Goal: Task Accomplishment & Management: Complete application form

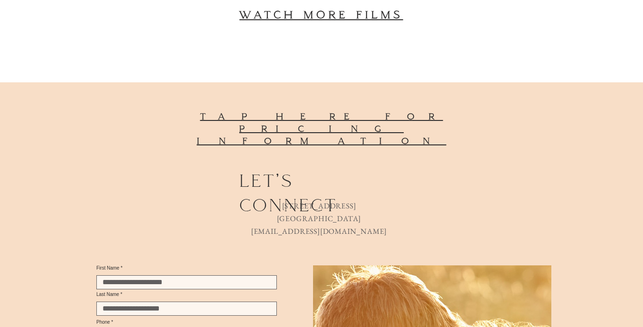
scroll to position [2882, 0]
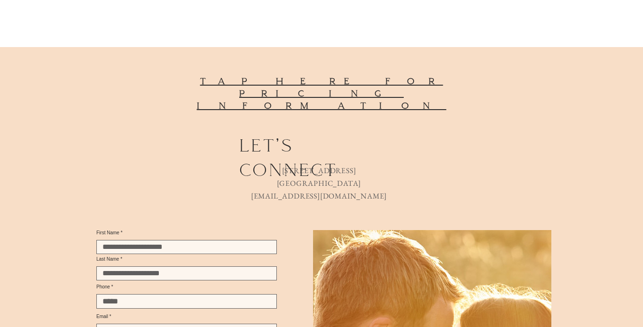
click at [427, 84] on span "tap here for pricing information" at bounding box center [322, 93] width 250 height 35
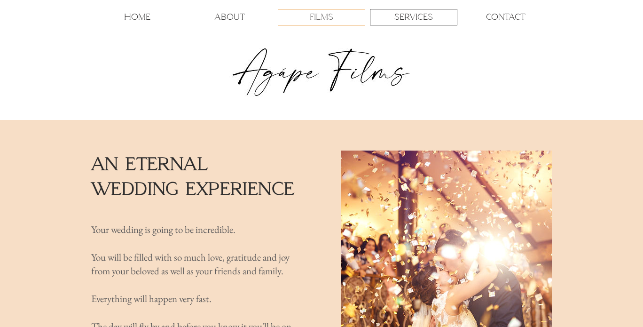
click at [333, 20] on p "FILMS" at bounding box center [322, 17] width 24 height 16
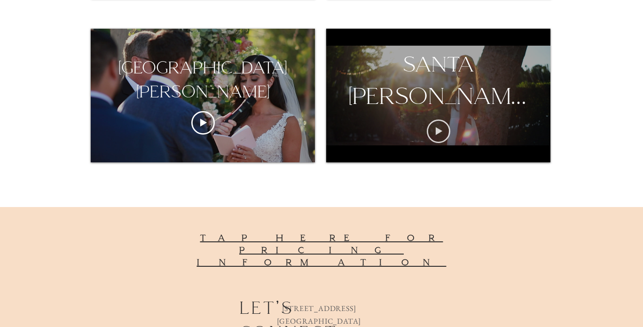
scroll to position [833, 0]
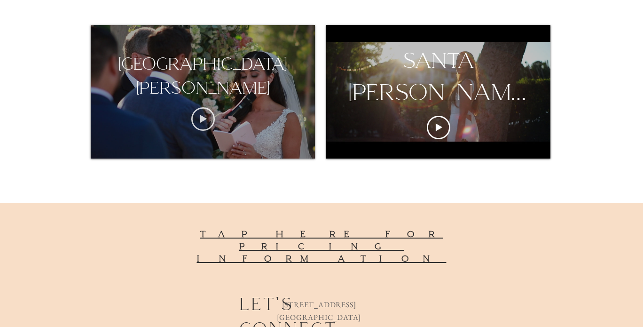
click at [210, 119] on icon "Play video" at bounding box center [203, 119] width 24 height 24
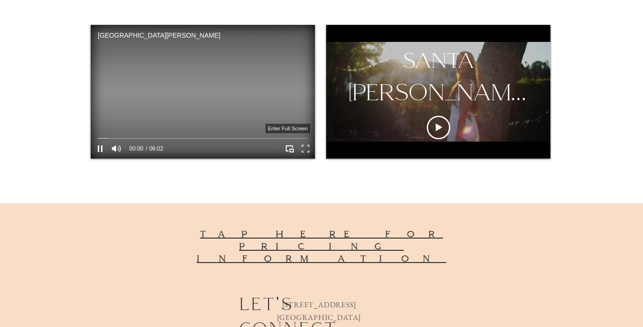
click at [307, 149] on icon "Enter full screen" at bounding box center [306, 149] width 15 height 15
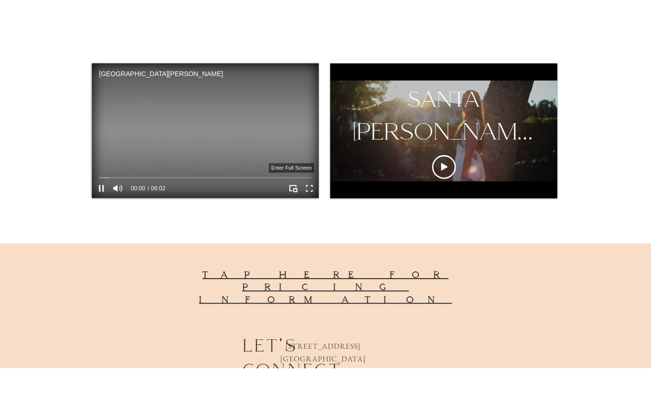
scroll to position [0, 0]
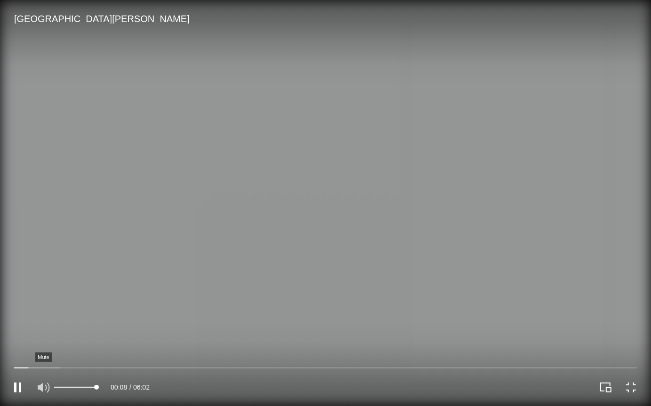
click at [47, 326] on icon "Mute" at bounding box center [43, 388] width 16 height 16
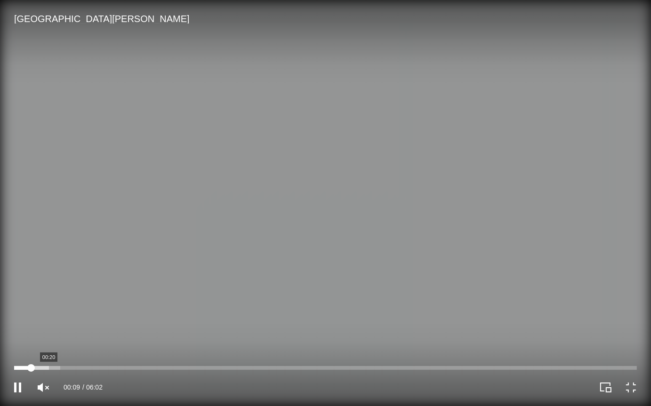
click at [48, 326] on div at bounding box center [325, 368] width 622 height 4
click at [74, 326] on div at bounding box center [325, 368] width 622 height 4
click at [93, 326] on div at bounding box center [325, 368] width 622 height 4
click at [117, 326] on div at bounding box center [325, 368] width 622 height 4
click at [132, 326] on div at bounding box center [325, 368] width 622 height 4
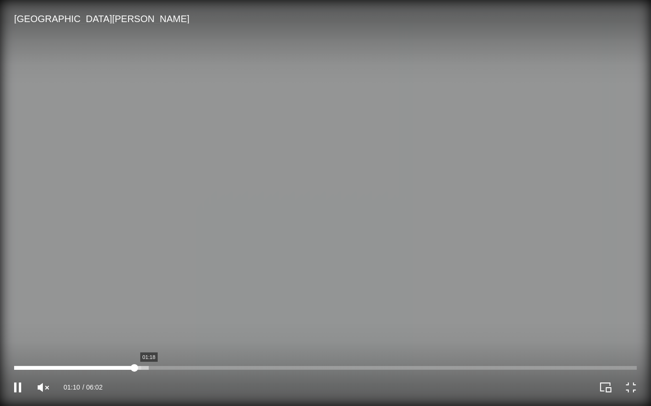
click at [149, 326] on div at bounding box center [325, 368] width 622 height 4
click at [168, 326] on div at bounding box center [325, 368] width 622 height 4
click at [189, 326] on div at bounding box center [325, 368] width 622 height 4
click at [208, 326] on div at bounding box center [325, 368] width 622 height 4
click at [222, 326] on div at bounding box center [325, 368] width 622 height 4
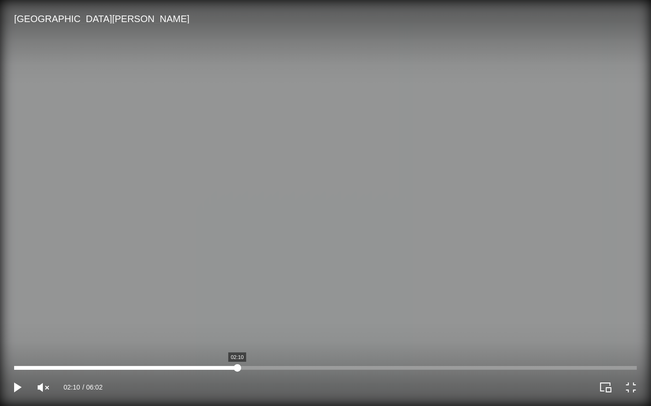
click at [237, 326] on div at bounding box center [325, 368] width 622 height 4
click at [252, 326] on div at bounding box center [325, 368] width 622 height 4
click at [273, 326] on div at bounding box center [325, 368] width 622 height 4
click at [292, 326] on div at bounding box center [325, 368] width 622 height 4
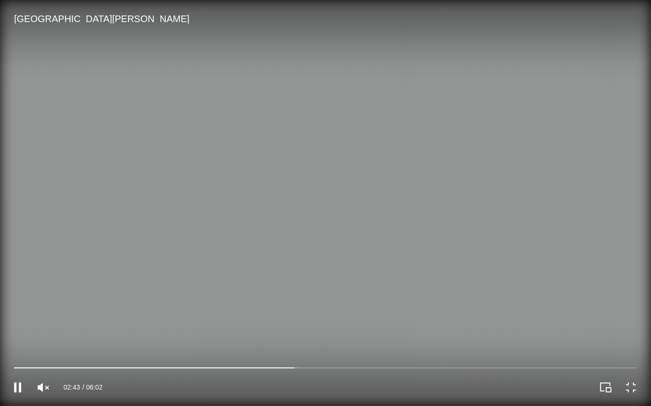
click at [314, 326] on video at bounding box center [325, 203] width 651 height 406
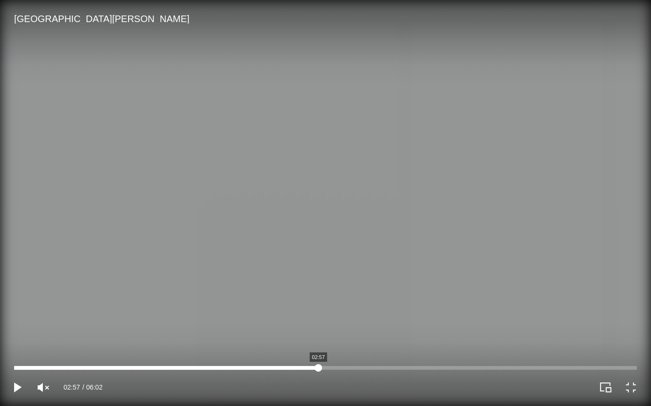
click at [318, 326] on div at bounding box center [325, 368] width 622 height 4
click at [341, 326] on div at bounding box center [325, 368] width 622 height 4
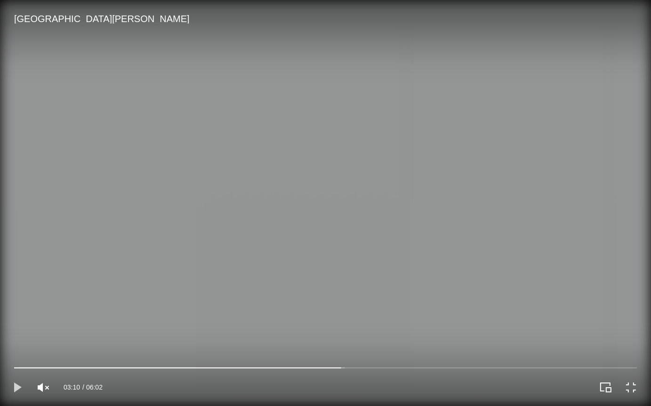
click at [16, 326] on icon "Play" at bounding box center [17, 388] width 16 height 16
drag, startPoint x: 342, startPoint y: 368, endPoint x: 12, endPoint y: 365, distance: 329.3
click at [12, 326] on div at bounding box center [14, 369] width 8 height 8
click at [40, 326] on div at bounding box center [325, 368] width 622 height 4
click at [54, 326] on div at bounding box center [325, 368] width 622 height 4
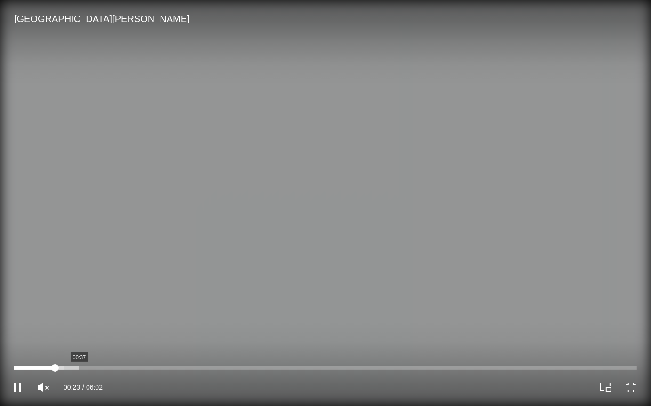
click at [79, 326] on div at bounding box center [325, 368] width 622 height 4
click at [127, 326] on div at bounding box center [325, 368] width 622 height 4
click at [182, 326] on div at bounding box center [325, 368] width 622 height 4
click at [248, 326] on div at bounding box center [325, 368] width 622 height 4
click at [286, 326] on div at bounding box center [325, 368] width 622 height 4
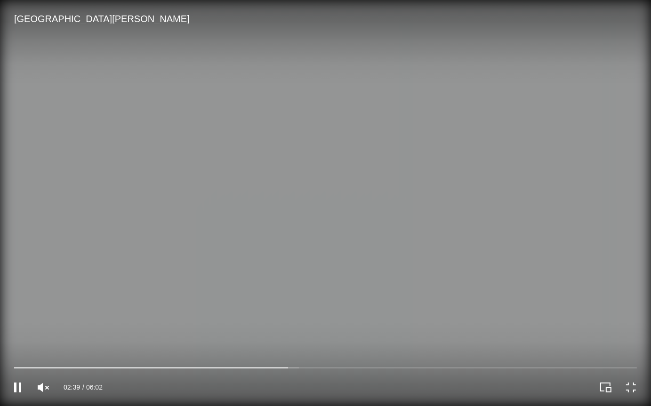
click at [314, 326] on div "02:39 06:02" at bounding box center [163, 388] width 326 height 38
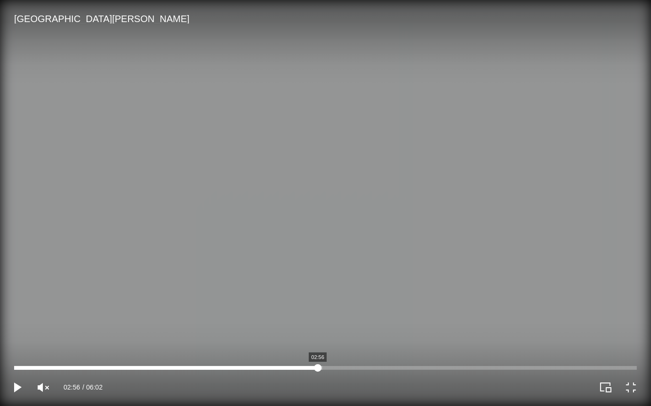
click at [318, 326] on div at bounding box center [325, 368] width 622 height 4
click at [338, 326] on div at bounding box center [325, 368] width 622 height 4
click at [360, 326] on div at bounding box center [325, 368] width 622 height 4
click at [384, 326] on div at bounding box center [325, 368] width 622 height 4
click at [410, 326] on div at bounding box center [325, 368] width 622 height 4
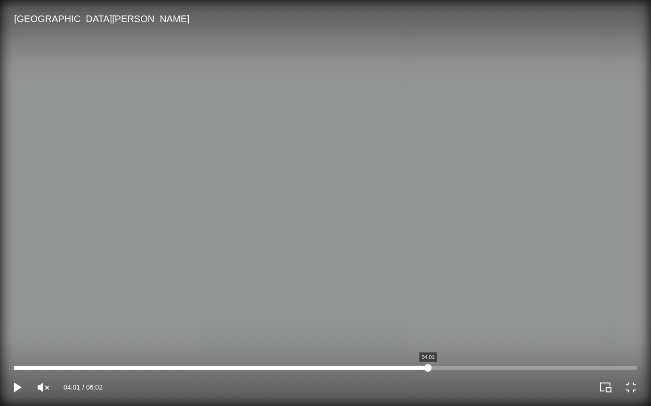
click at [428, 326] on div at bounding box center [325, 368] width 622 height 4
click at [446, 326] on div at bounding box center [325, 368] width 622 height 4
click at [468, 326] on div at bounding box center [325, 368] width 622 height 4
click at [487, 326] on div at bounding box center [325, 368] width 622 height 4
click at [506, 326] on div at bounding box center [325, 368] width 622 height 4
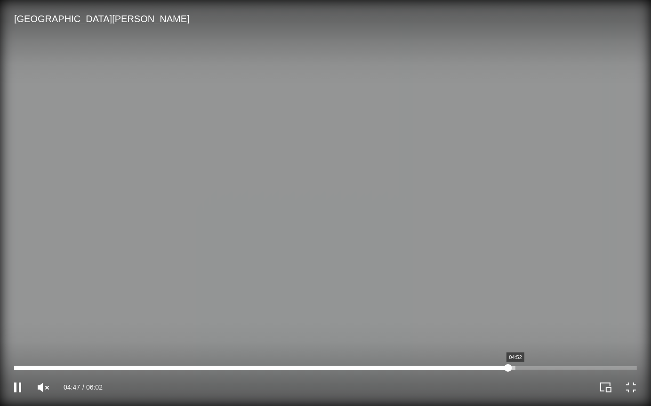
click at [515, 326] on div at bounding box center [325, 368] width 622 height 4
click at [529, 326] on div at bounding box center [325, 368] width 622 height 4
click at [548, 326] on div at bounding box center [325, 368] width 622 height 4
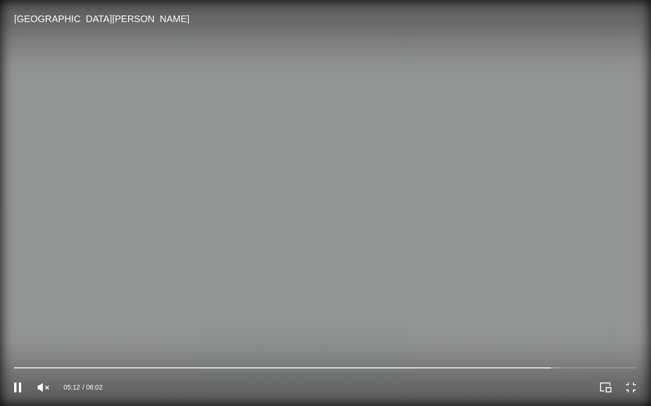
click at [567, 326] on video at bounding box center [325, 203] width 651 height 406
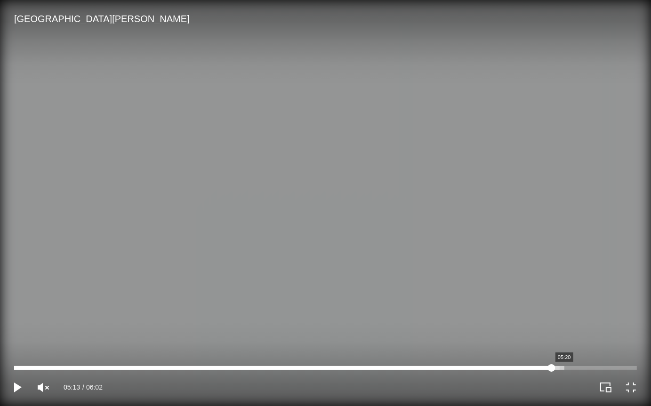
click at [564, 326] on div at bounding box center [325, 368] width 622 height 4
click at [580, 326] on div at bounding box center [325, 368] width 622 height 4
click at [589, 326] on div at bounding box center [325, 368] width 622 height 4
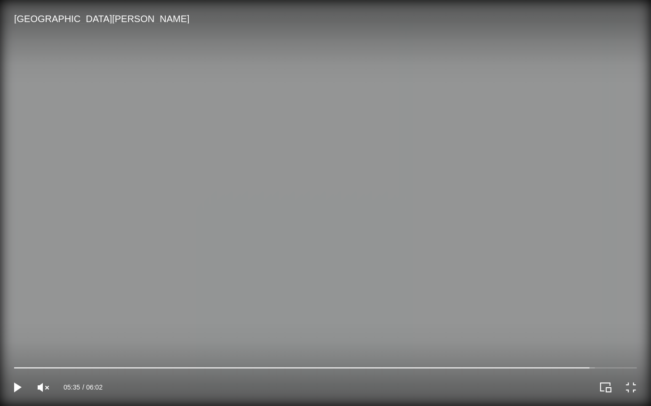
click at [597, 326] on video at bounding box center [325, 203] width 651 height 406
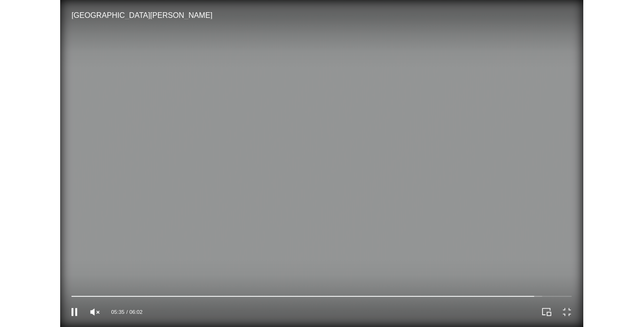
scroll to position [833, 0]
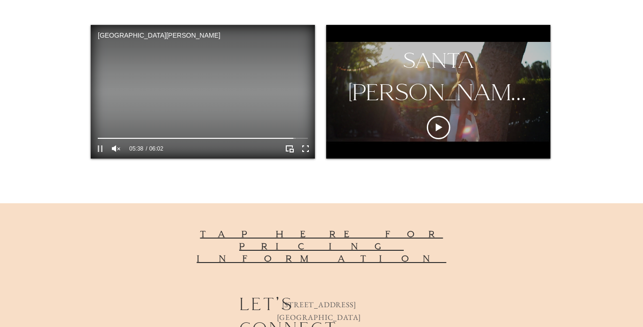
click at [96, 150] on icon "Pause" at bounding box center [100, 149] width 12 height 12
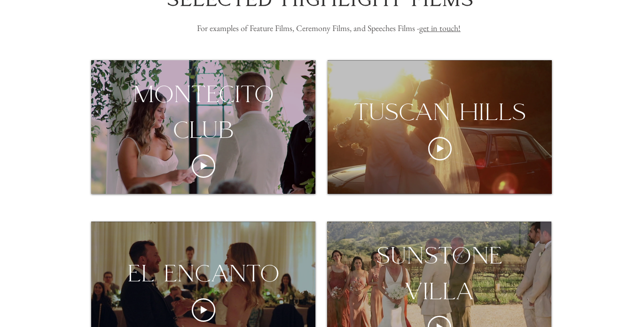
scroll to position [135, 0]
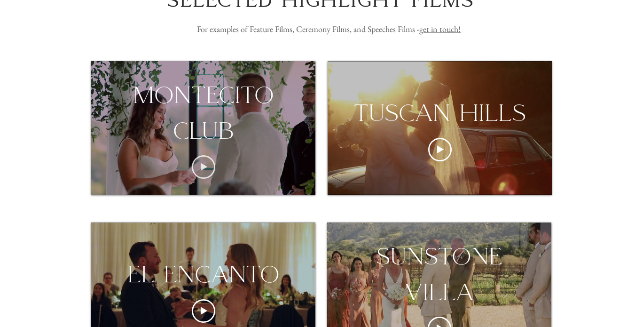
click at [205, 162] on icon "Play video" at bounding box center [204, 167] width 24 height 24
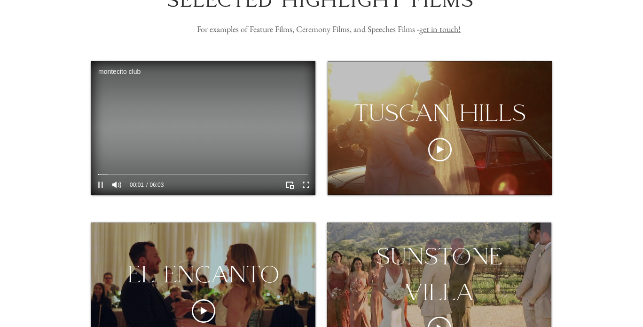
click at [103, 185] on icon "Pause" at bounding box center [100, 185] width 5 height 7
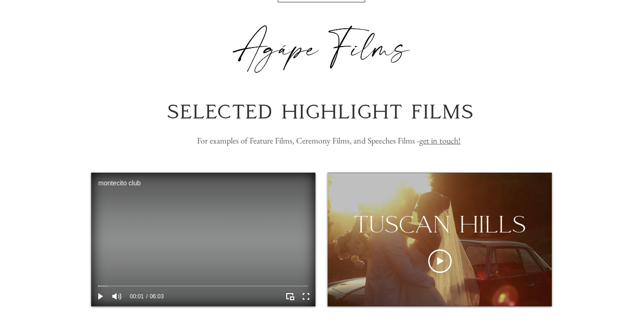
scroll to position [0, 0]
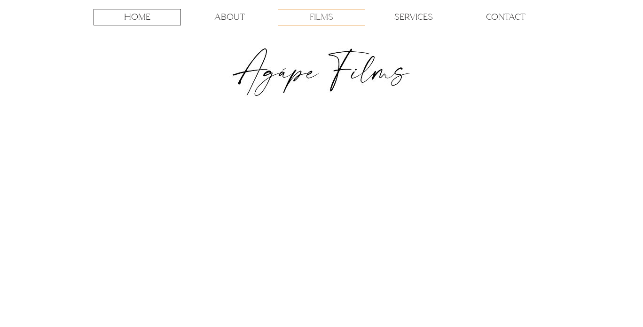
click at [330, 15] on p "FILMS" at bounding box center [322, 17] width 24 height 16
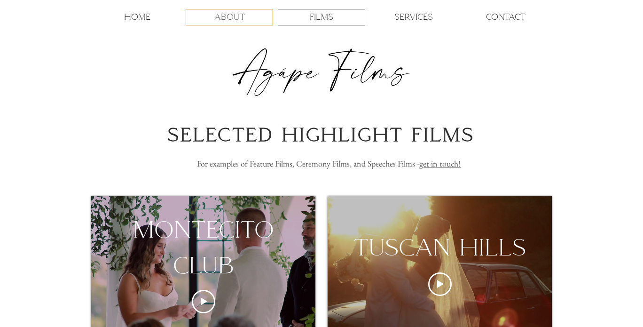
click at [223, 21] on p "ABOUT" at bounding box center [229, 17] width 31 height 16
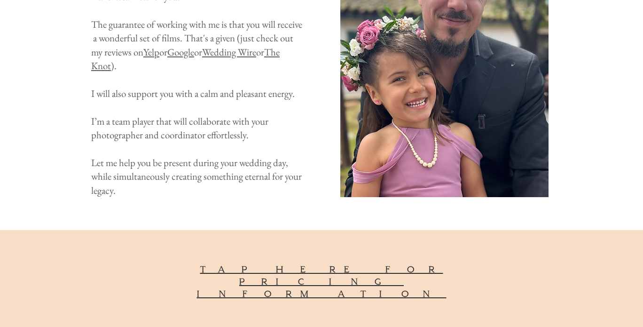
scroll to position [925, 0]
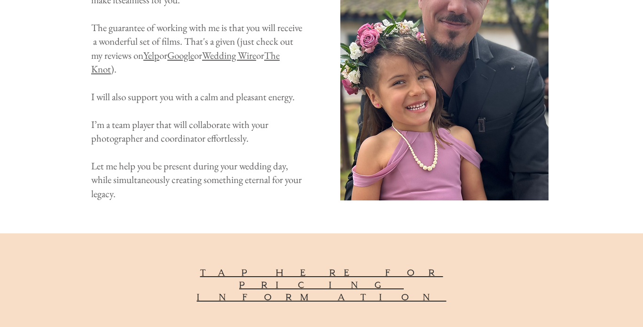
click at [139, 62] on p "The guarantee of working with me is that you will receive a wonderful set of fi…" at bounding box center [198, 49] width 214 height 56
click at [140, 59] on link "The Knot" at bounding box center [185, 62] width 189 height 26
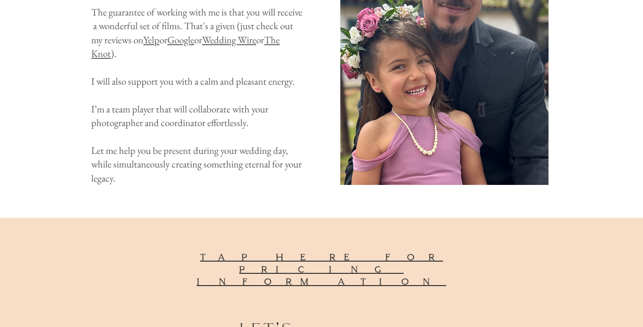
click at [343, 252] on span "tap here for pricing information" at bounding box center [322, 269] width 250 height 35
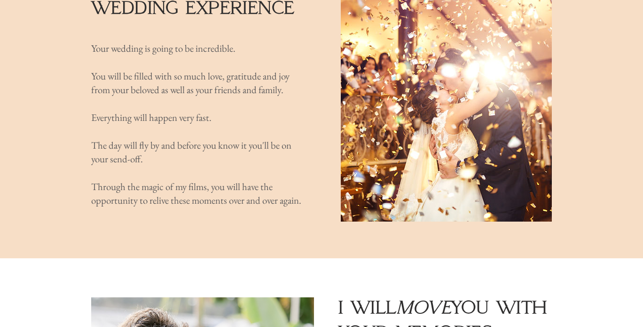
scroll to position [242, 0]
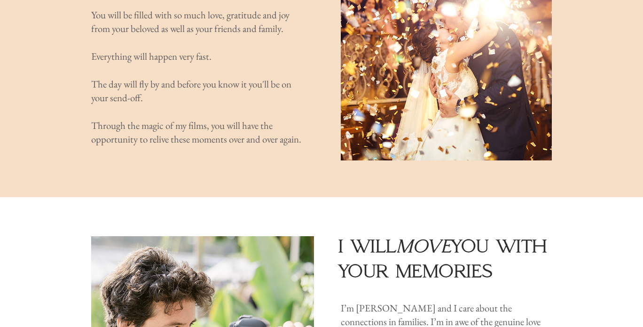
click at [400, 22] on img "main content" at bounding box center [446, 34] width 211 height 252
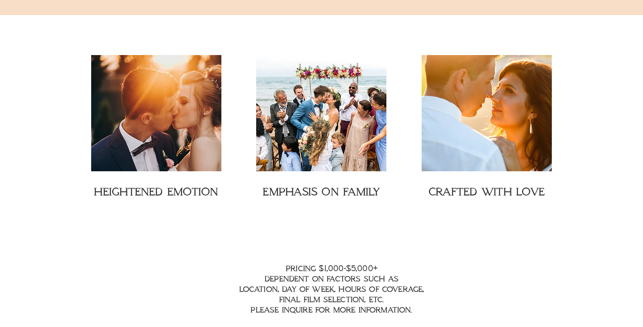
scroll to position [1342, 0]
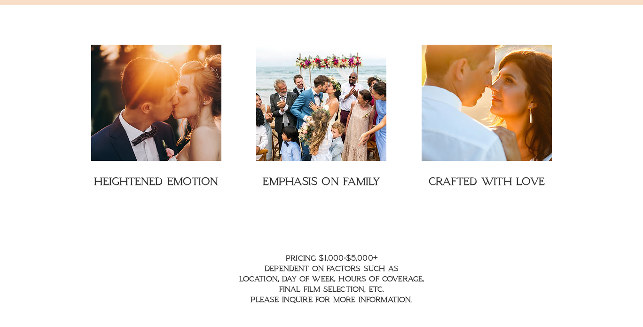
click at [387, 275] on h2 "pricing $1,000-$5,000+ dependent on factors such as location, day of week, hour…" at bounding box center [332, 279] width 254 height 52
drag, startPoint x: 389, startPoint y: 255, endPoint x: 333, endPoint y: 243, distance: 57.8
click at [333, 254] on span "pricing $1,000-$5,000+ dependent on factors such as location, day of week, hour…" at bounding box center [331, 279] width 185 height 50
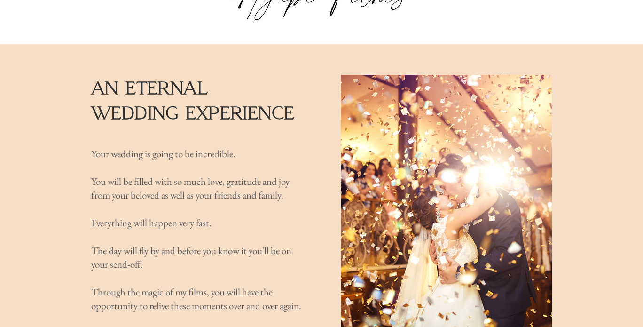
scroll to position [0, 0]
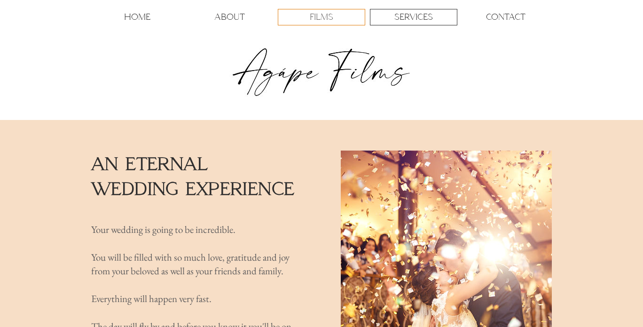
click at [326, 17] on p "FILMS" at bounding box center [322, 17] width 24 height 16
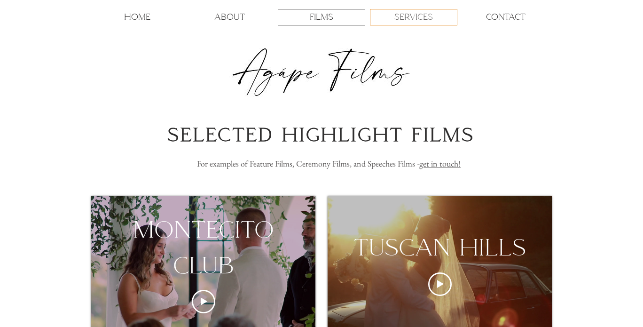
click at [419, 18] on p "SERVICES" at bounding box center [414, 17] width 39 height 16
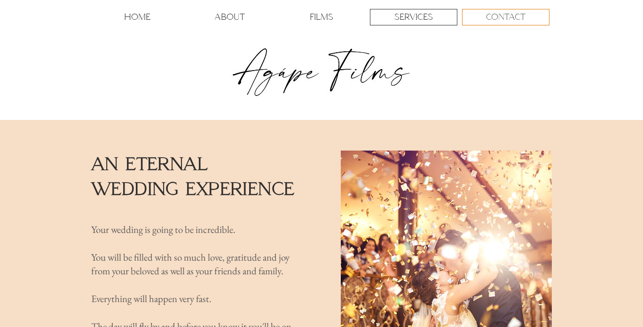
click at [503, 18] on p "CONTACT" at bounding box center [506, 17] width 40 height 16
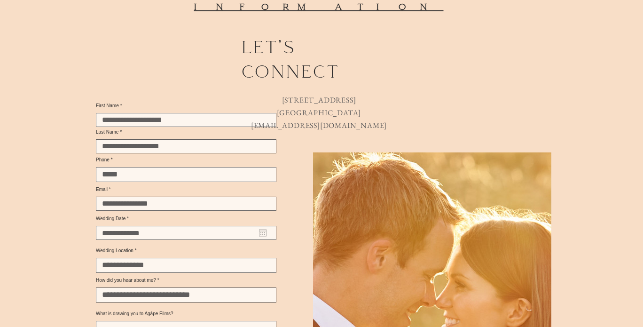
scroll to position [262, 0]
click at [164, 119] on input "First Name" at bounding box center [186, 119] width 181 height 15
type input "********"
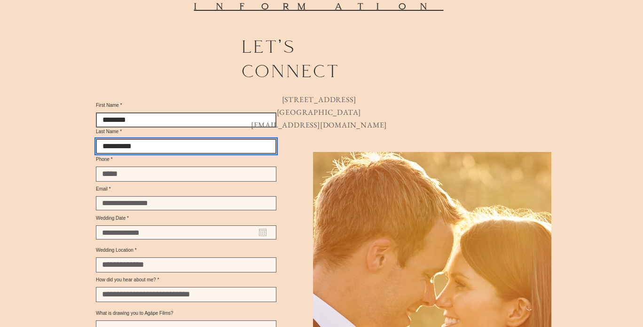
type input "**********"
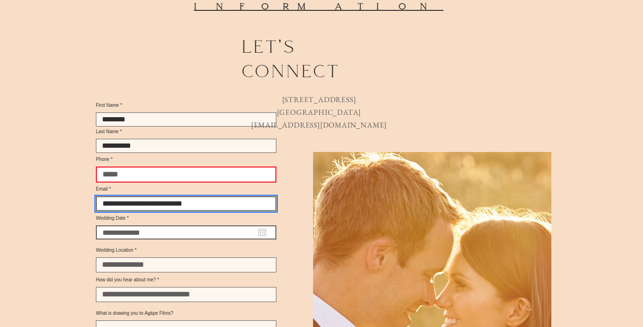
type input "**********"
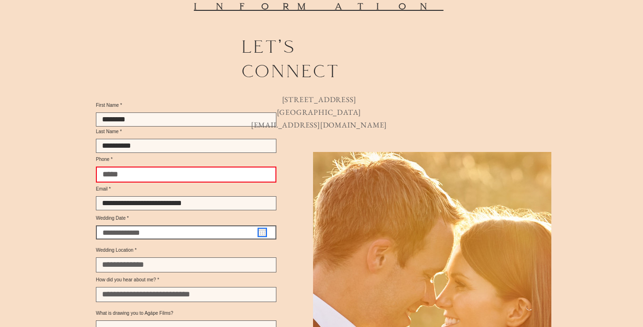
click at [264, 236] on icon "Open calendar" at bounding box center [263, 233] width 8 height 8
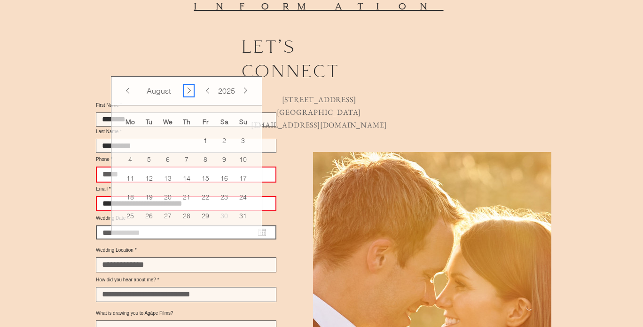
click at [192, 89] on button "Next Month" at bounding box center [188, 91] width 9 height 12
click at [172, 157] on span "8" at bounding box center [167, 159] width 17 height 17
type input "**********"
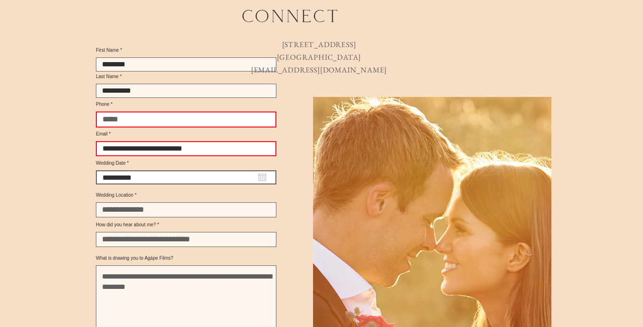
scroll to position [317, 0]
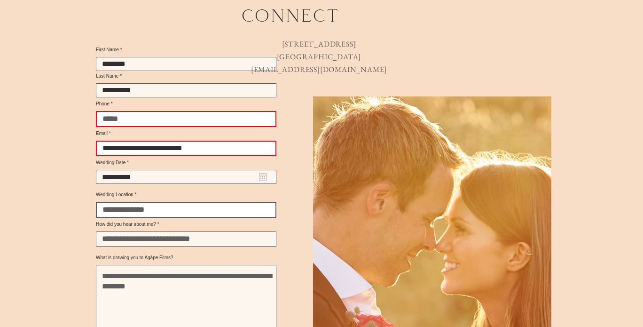
click at [152, 218] on input "Wedding Location" at bounding box center [186, 210] width 181 height 16
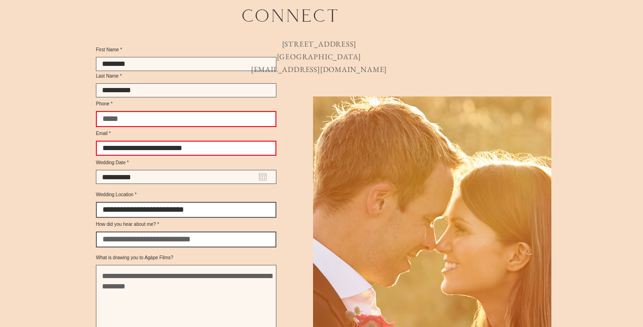
type input "**********"
click at [165, 247] on input "How did you hear about me?" at bounding box center [186, 239] width 181 height 16
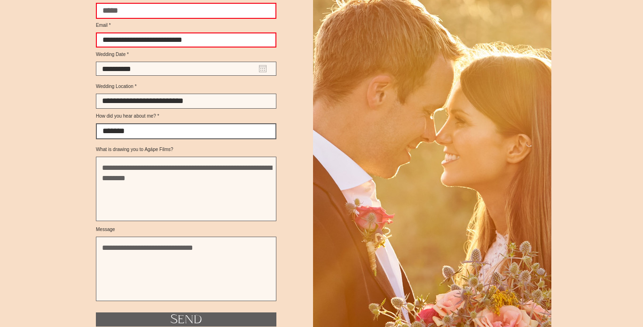
scroll to position [426, 0]
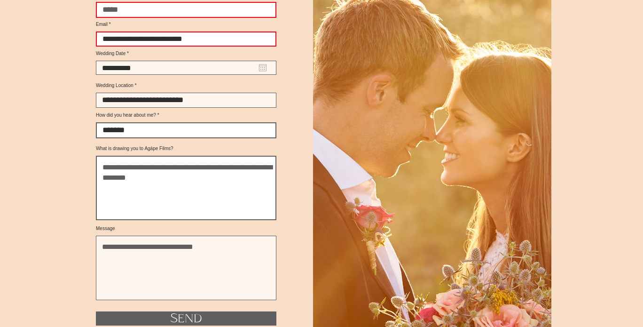
type input "*******"
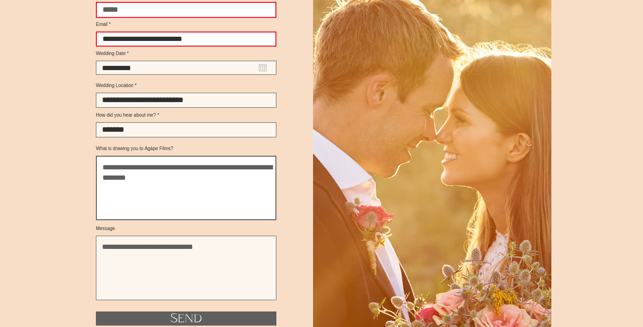
click at [179, 216] on textarea "What is drawing you to Agápe Films?" at bounding box center [186, 188] width 181 height 64
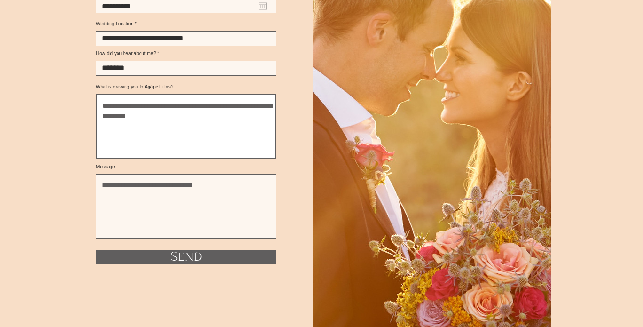
scroll to position [492, 0]
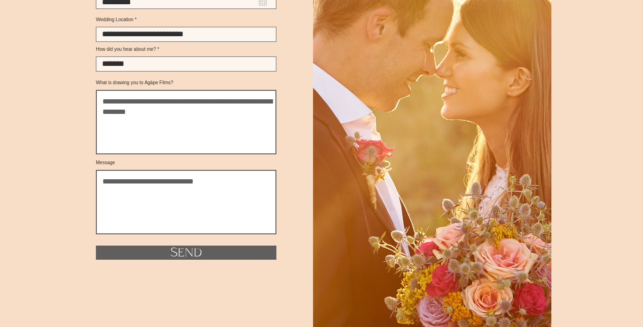
click at [179, 216] on textarea "Message" at bounding box center [186, 202] width 181 height 64
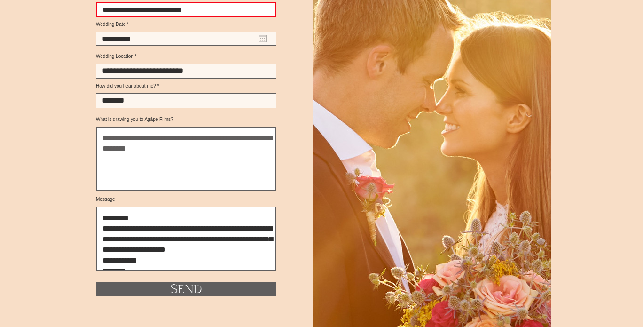
scroll to position [478, 0]
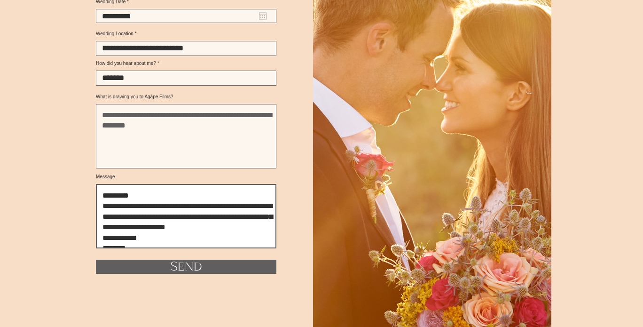
click at [118, 226] on textarea "**********" at bounding box center [186, 216] width 181 height 64
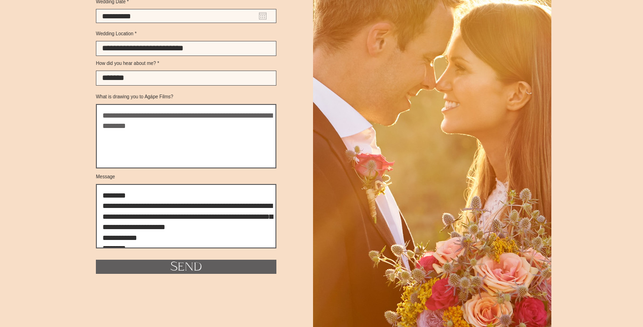
type textarea "**********"
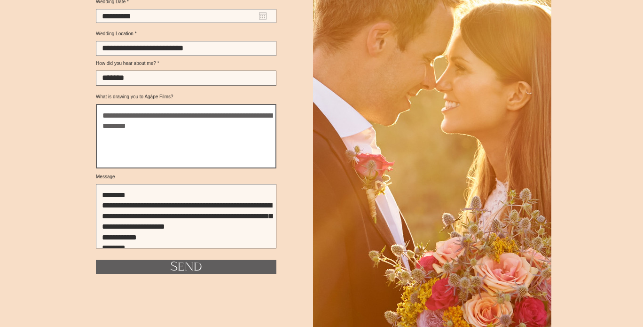
click at [207, 152] on textarea "What is drawing you to Agápe Films?" at bounding box center [186, 136] width 181 height 64
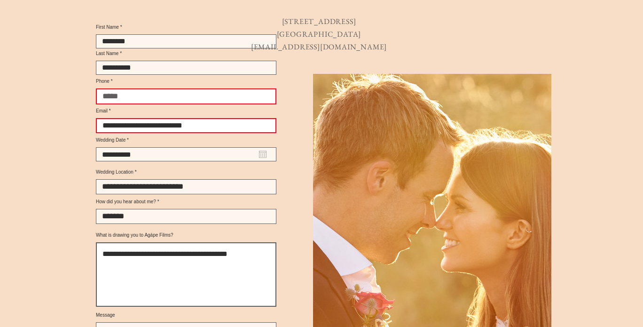
scroll to position [320, 0]
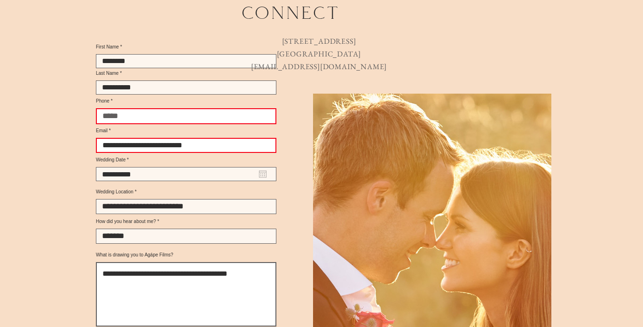
type textarea "**********"
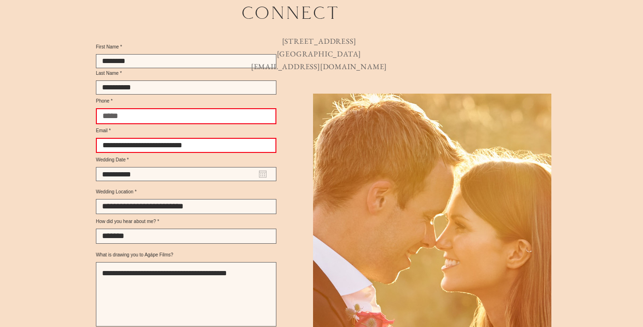
click at [214, 124] on input "Phone" at bounding box center [186, 116] width 181 height 16
type input "*"
drag, startPoint x: 120, startPoint y: 126, endPoint x: 110, endPoint y: 128, distance: 10.2
click at [110, 124] on input "**********" at bounding box center [186, 116] width 181 height 16
click at [114, 123] on input "**********" at bounding box center [186, 116] width 181 height 16
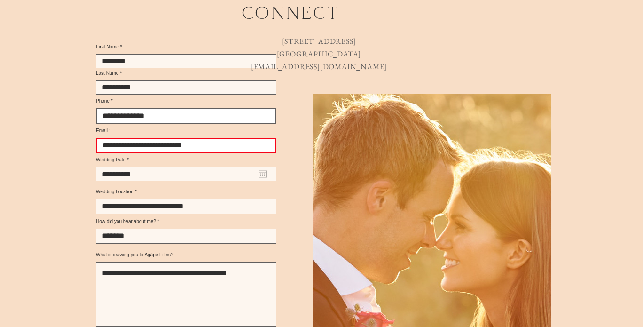
type input "**********"
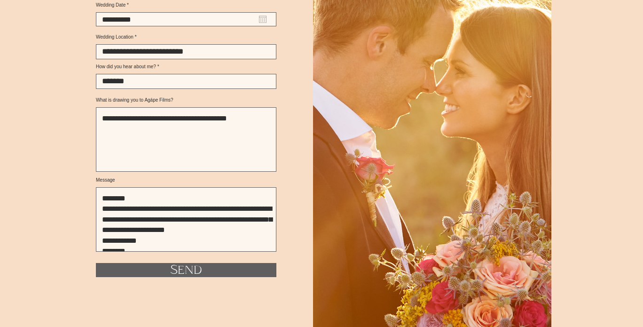
scroll to position [476, 0]
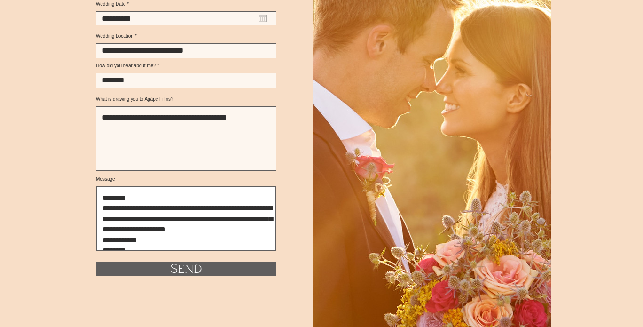
click at [225, 251] on textarea "**********" at bounding box center [186, 218] width 181 height 64
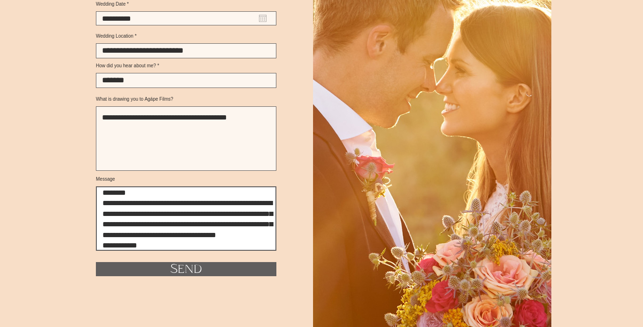
scroll to position [0, 0]
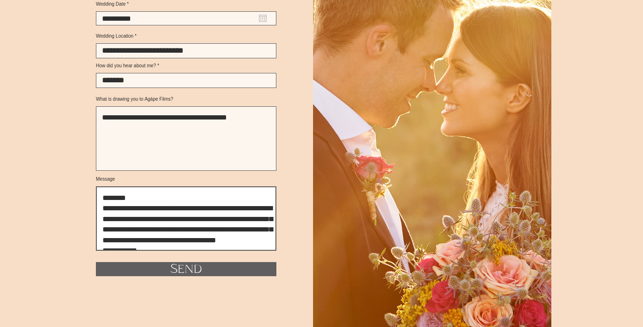
click at [151, 227] on textarea "**********" at bounding box center [186, 218] width 181 height 64
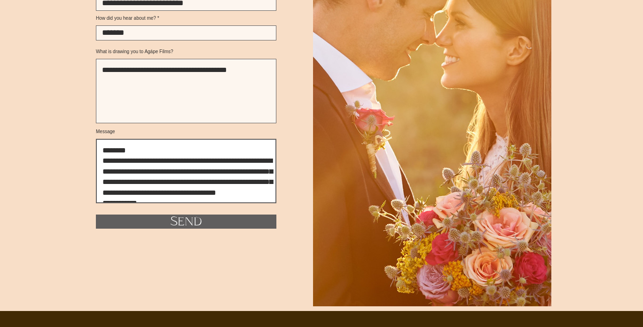
scroll to position [528, 0]
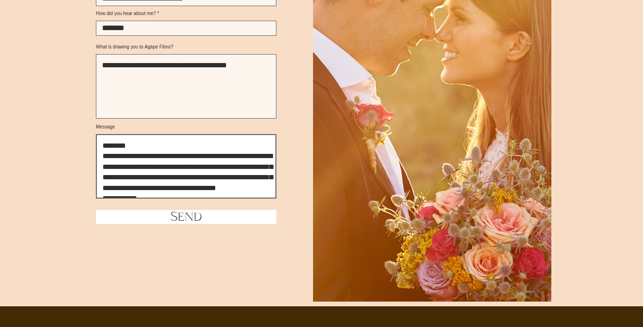
type textarea "**********"
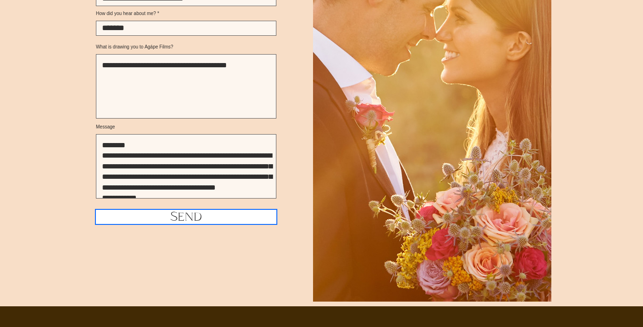
click at [167, 224] on button "Send" at bounding box center [186, 217] width 181 height 14
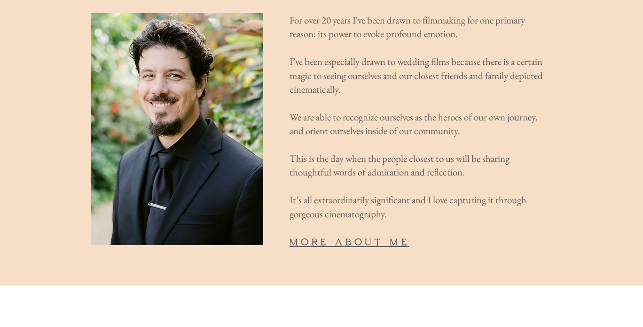
scroll to position [1215, 0]
